Goal: Task Accomplishment & Management: Use online tool/utility

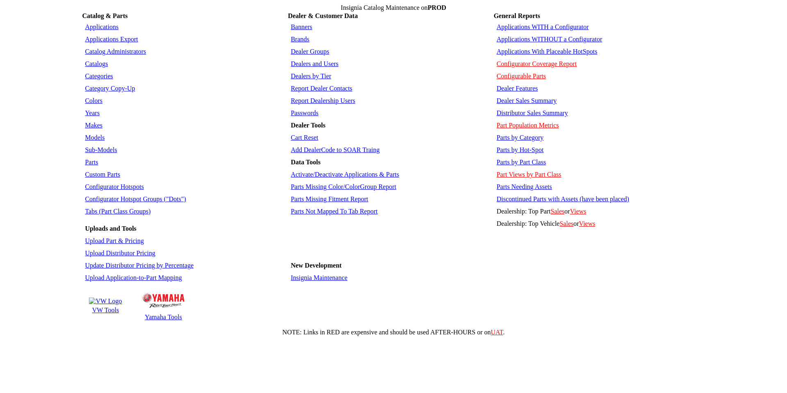
click at [546, 36] on link "Applications WITHOUT a Configurator" at bounding box center [549, 39] width 106 height 7
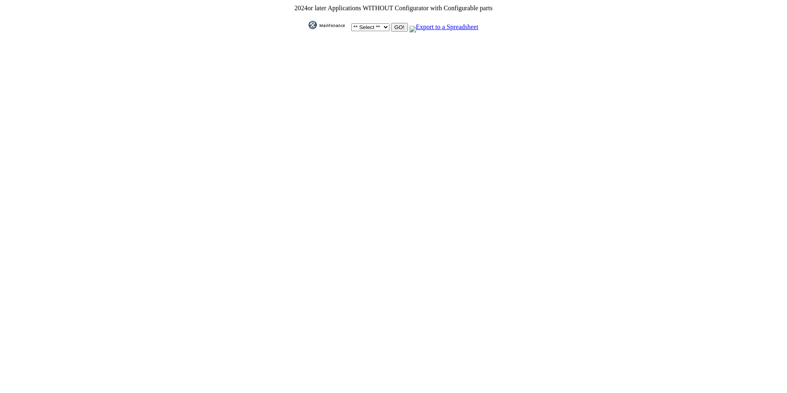
click at [383, 26] on select "** Select ** Acura Alfa Romeo Audi Bentley BMW DoubleTake Ford GM Honda Hyundai…" at bounding box center [370, 27] width 38 height 8
select select "1"
click at [351, 23] on select "** Select ** Acura Alfa Romeo Audi Bentley BMW DoubleTake Ford GM Honda Hyundai…" at bounding box center [370, 27] width 38 height 8
click at [395, 25] on input "GO!" at bounding box center [399, 27] width 16 height 9
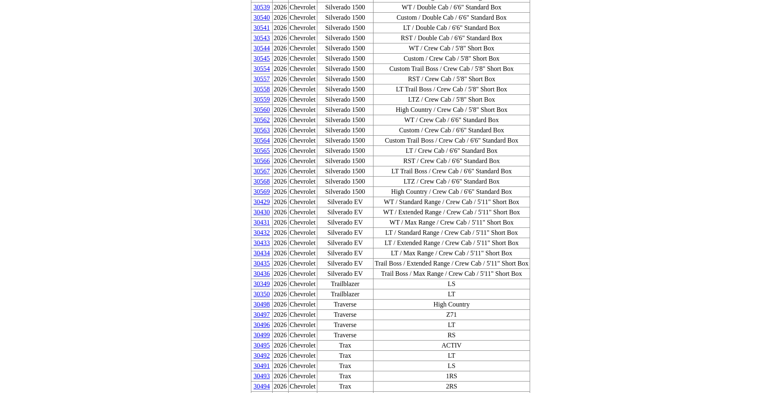
scroll to position [615, 0]
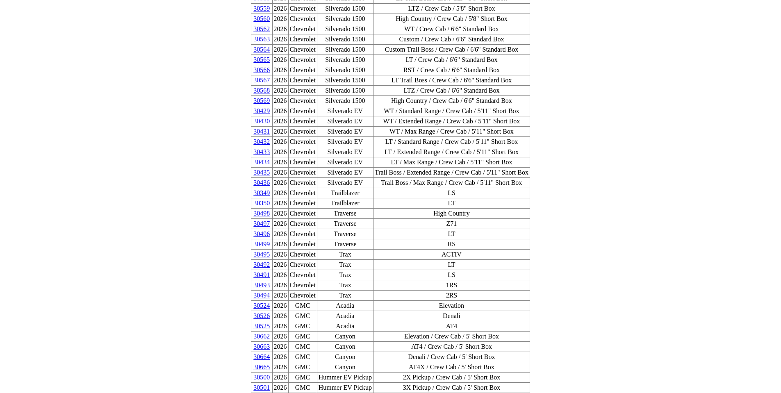
click at [270, 374] on link "30500" at bounding box center [261, 377] width 16 height 7
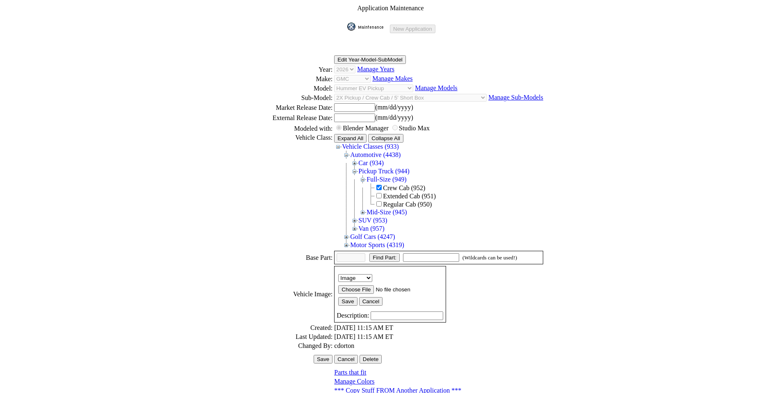
scroll to position [111, 0]
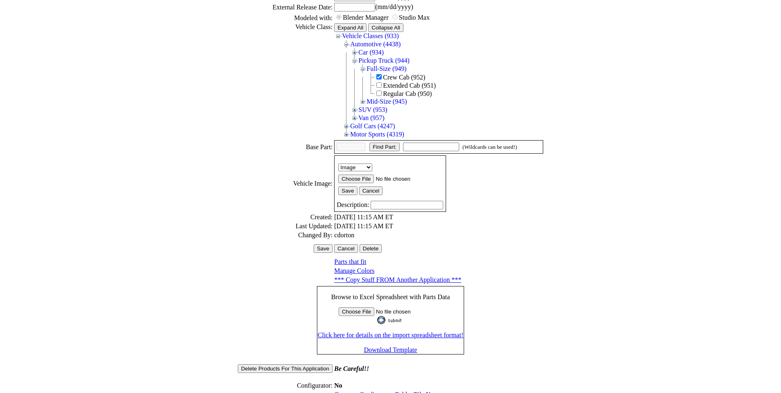
click at [370, 391] on link "Generate Configurator Folder/File Names" at bounding box center [389, 394] width 110 height 7
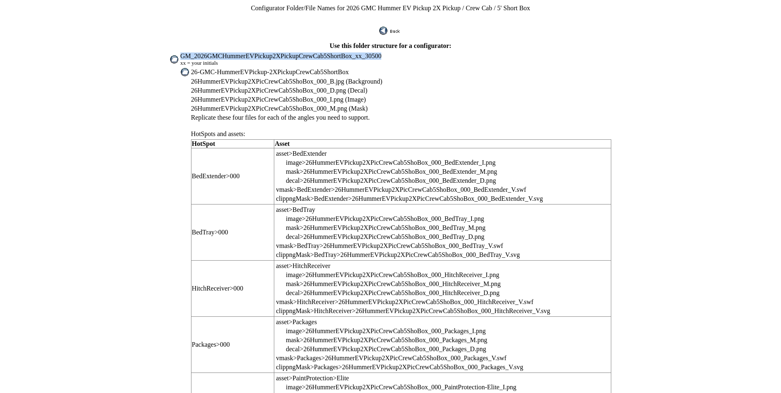
drag, startPoint x: 204, startPoint y: 49, endPoint x: 381, endPoint y: 49, distance: 177.1
click at [381, 52] on td "GM_2026GMCHummerEVPickup2XPickupCrewCab5ShortBox_xx_30500 xx = your initials" at bounding box center [396, 59] width 432 height 15
copy span "GM_2026GMCHummerEVPickup2XPickupCrewCab5ShortBox_xx_30500"
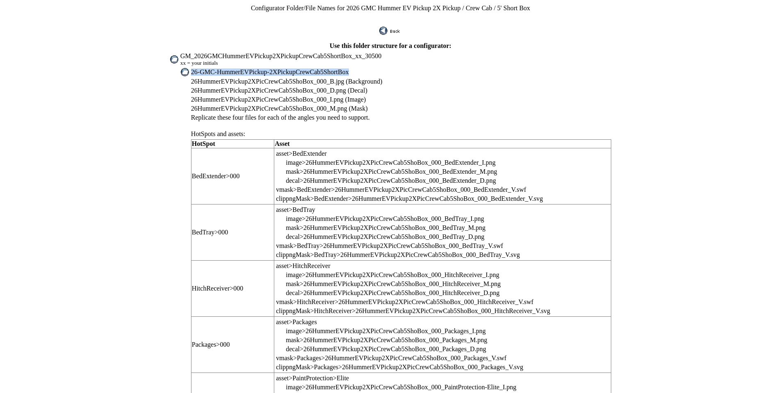
drag, startPoint x: 215, startPoint y: 66, endPoint x: 355, endPoint y: 69, distance: 140.7
click at [355, 69] on td "26-GMC-HummerEVPickup-2XPickupCrewCab5ShortBox" at bounding box center [401, 72] width 421 height 9
copy span "26-GMC-HummerEVPickup-2XPickupCrewCab5ShortBox"
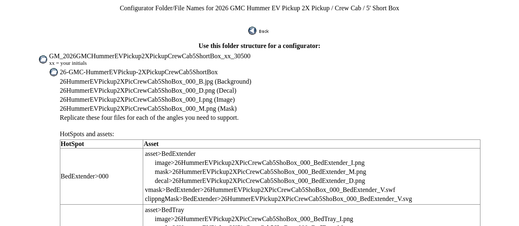
click at [125, 78] on span "26HummerEVPickup2XPicCrewCab5ShoBox_000_B.jpg (Background)" at bounding box center [155, 81] width 191 height 7
drag, startPoint x: 190, startPoint y: 75, endPoint x: 98, endPoint y: 75, distance: 92.6
click at [82, 77] on tr "26HummerEVPickup2XPicCrewCab5ShoBox_000_B.jpg (Background)" at bounding box center [259, 81] width 442 height 8
copy tr "26HummerEVPickup2XPicCrewCab5ShoBox"
